Goal: Information Seeking & Learning: Learn about a topic

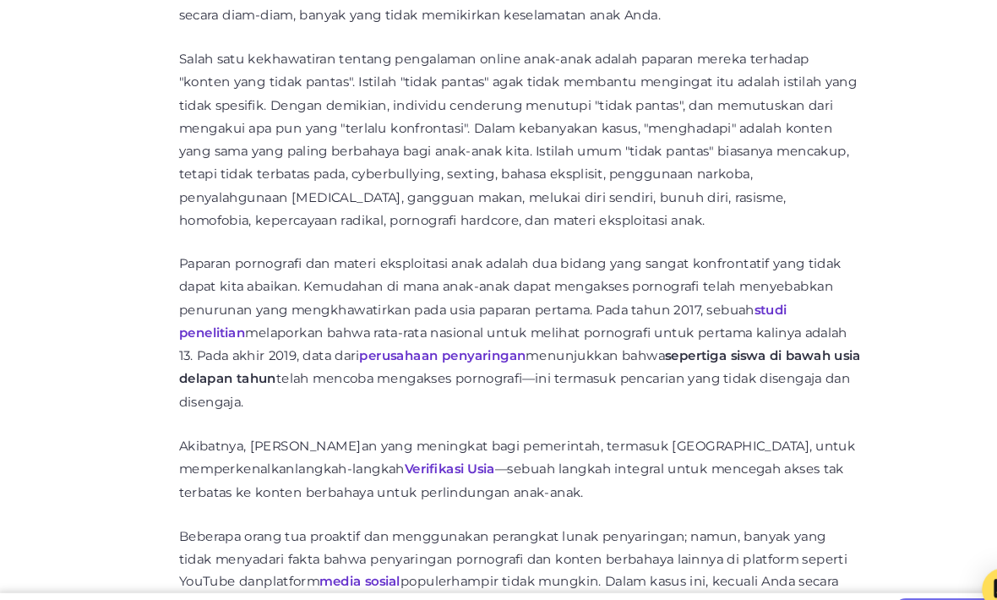
scroll to position [979, 0]
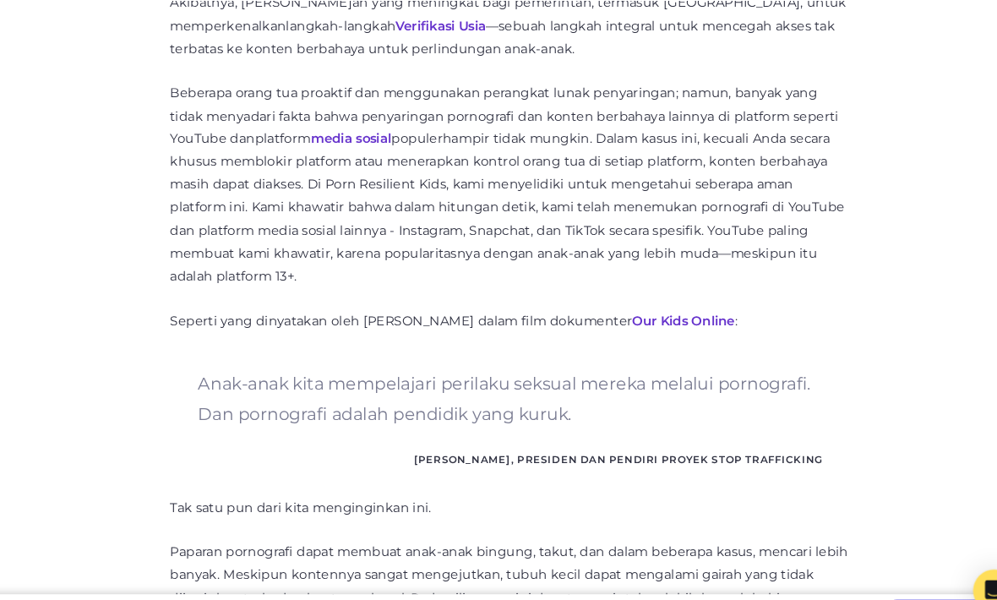
click at [648, 297] on link "Our Kids Online" at bounding box center [663, 304] width 98 height 15
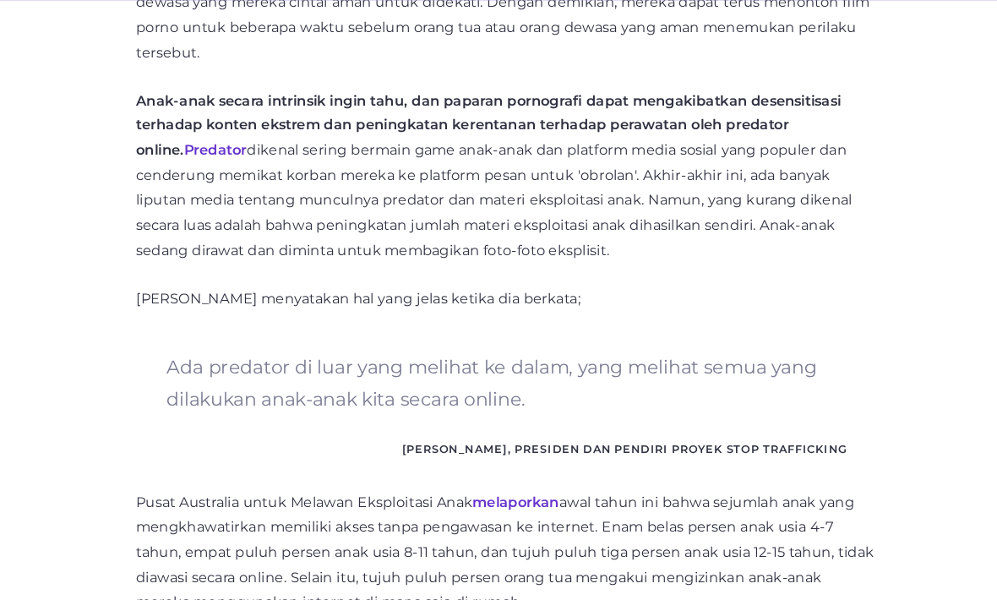
scroll to position [2027, 0]
